Goal: Task Accomplishment & Management: Manage account settings

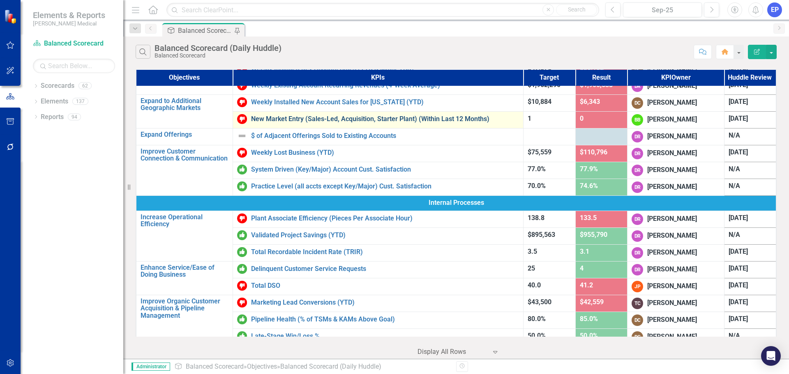
scroll to position [164, 0]
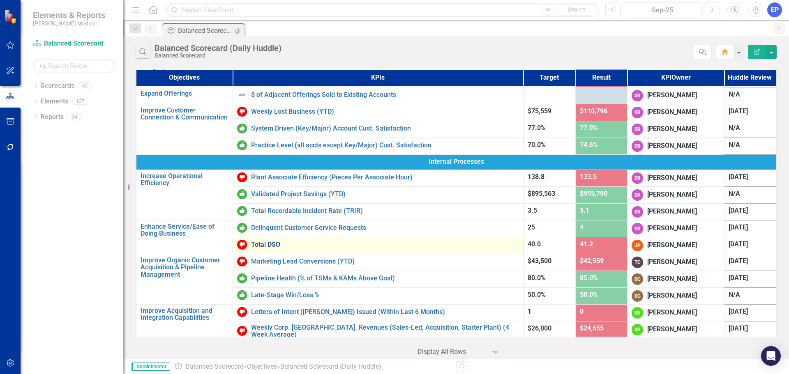
click at [266, 243] on link "Total DSO" at bounding box center [385, 244] width 268 height 7
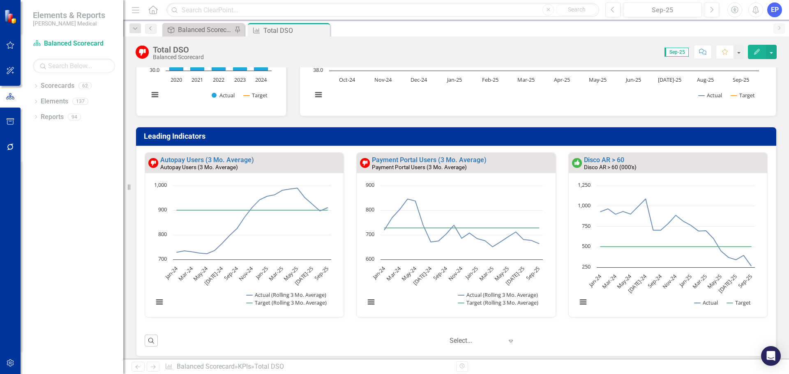
scroll to position [175, 0]
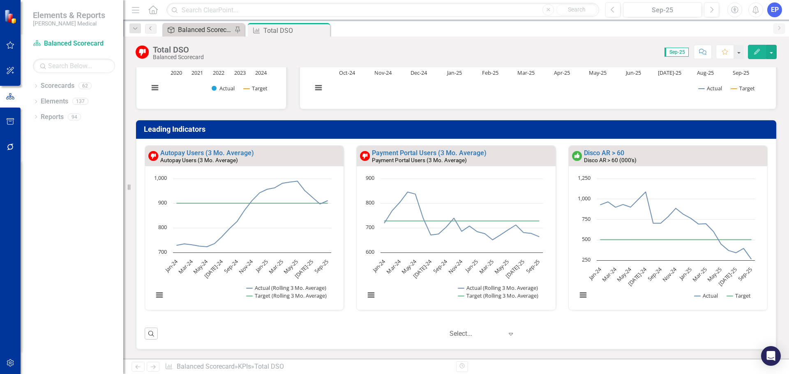
click at [201, 29] on div "Balanced Scorecard (Daily Huddle)" at bounding box center [205, 30] width 54 height 10
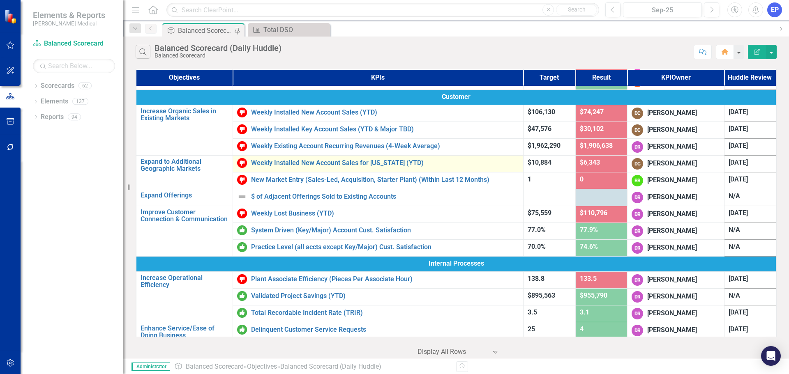
scroll to position [82, 0]
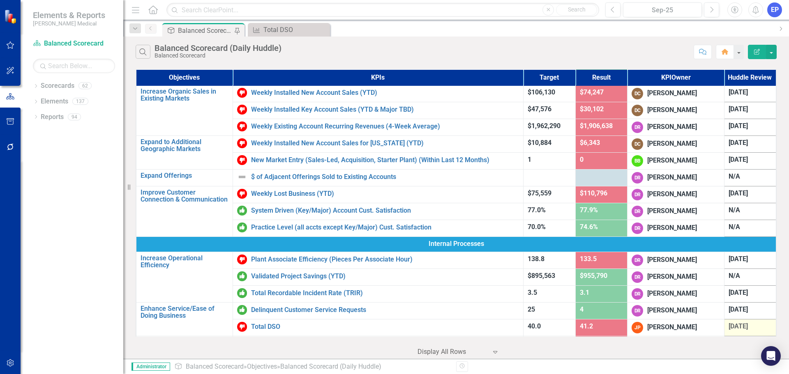
click at [730, 326] on span "[DATE]" at bounding box center [737, 326] width 19 height 8
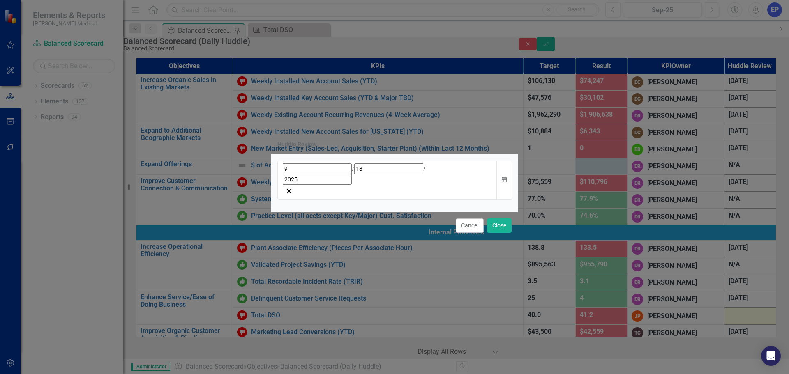
click at [423, 184] on div "[DATE]" at bounding box center [387, 174] width 209 height 21
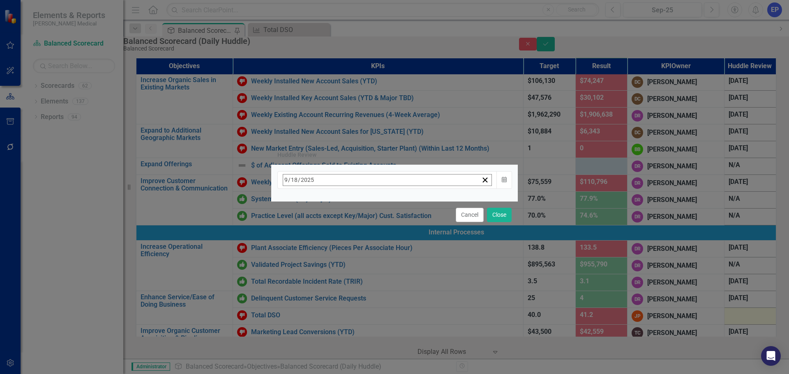
click at [403, 200] on button "›" at bounding box center [394, 198] width 18 height 18
click at [339, 254] on button "14" at bounding box center [329, 260] width 21 height 15
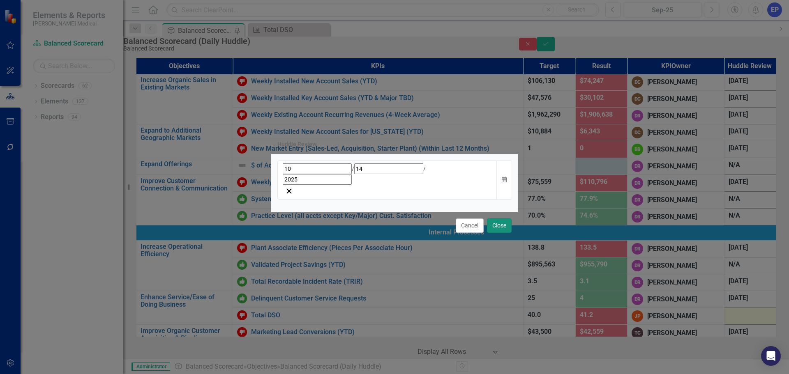
click at [496, 219] on button "Close" at bounding box center [499, 226] width 25 height 14
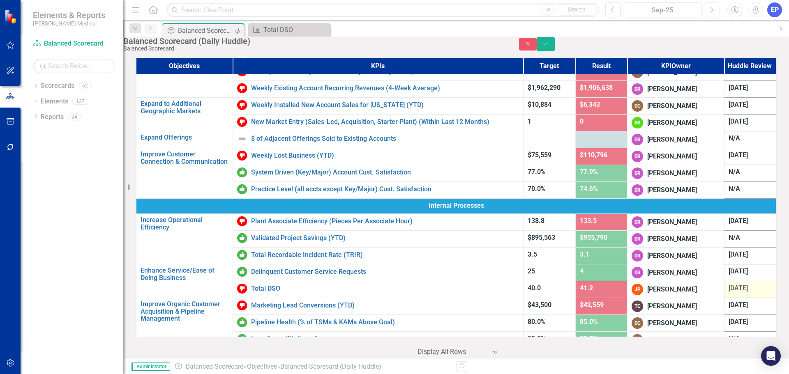
scroll to position [123, 0]
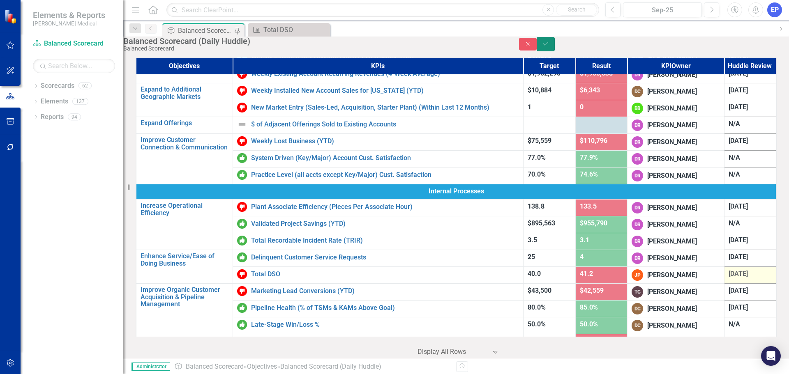
click at [549, 47] on icon "Save" at bounding box center [545, 44] width 7 height 6
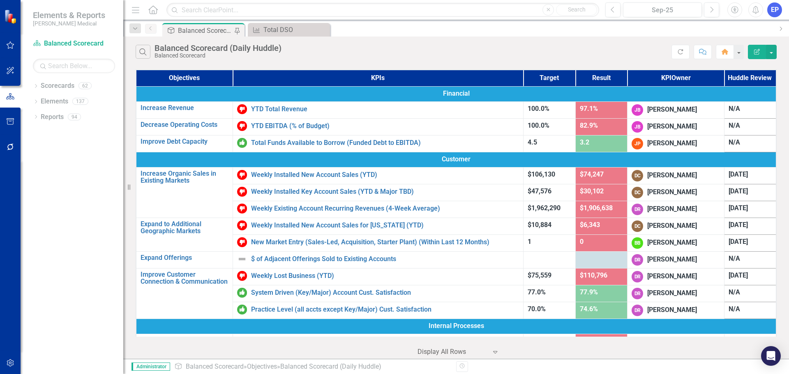
click at [775, 9] on div "EP" at bounding box center [774, 9] width 15 height 15
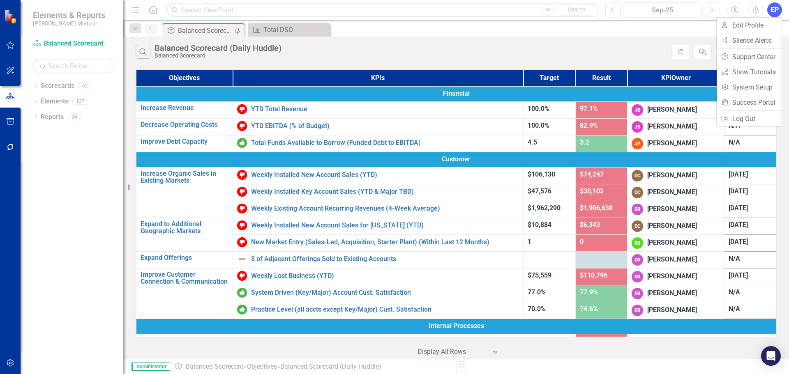
click at [79, 215] on div "Dropdown Scorecards 62 Dropdown Balanced Scorecard Revenue Growth Plan Dropdown…" at bounding box center [72, 226] width 103 height 295
